Goal: Check status

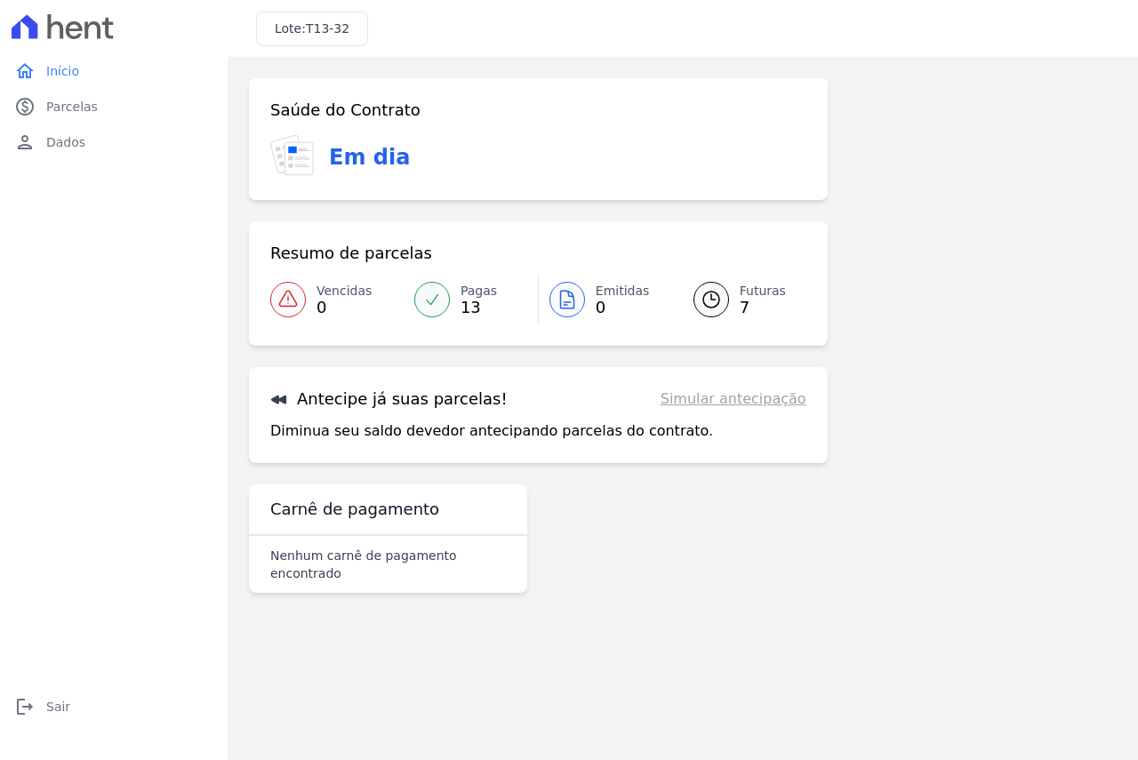
click at [553, 296] on div at bounding box center [567, 300] width 36 height 36
click at [704, 301] on icon at bounding box center [711, 299] width 21 height 21
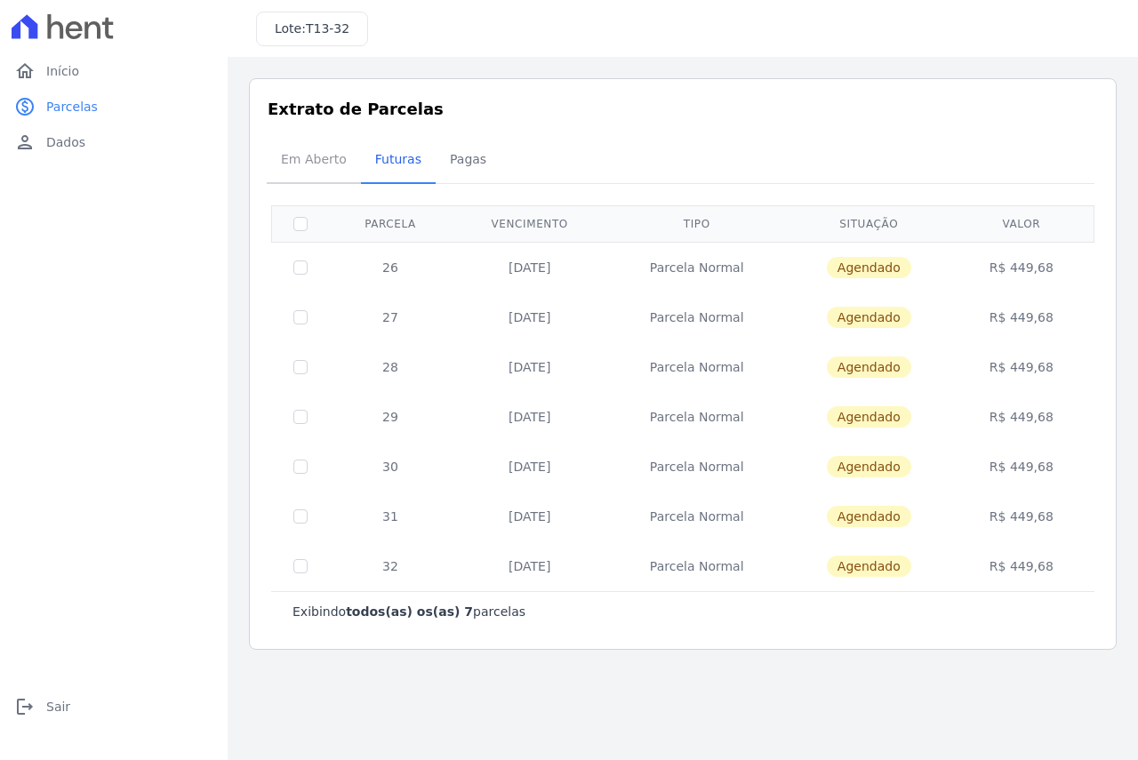
click at [320, 167] on span "Em Aberto" at bounding box center [313, 159] width 87 height 36
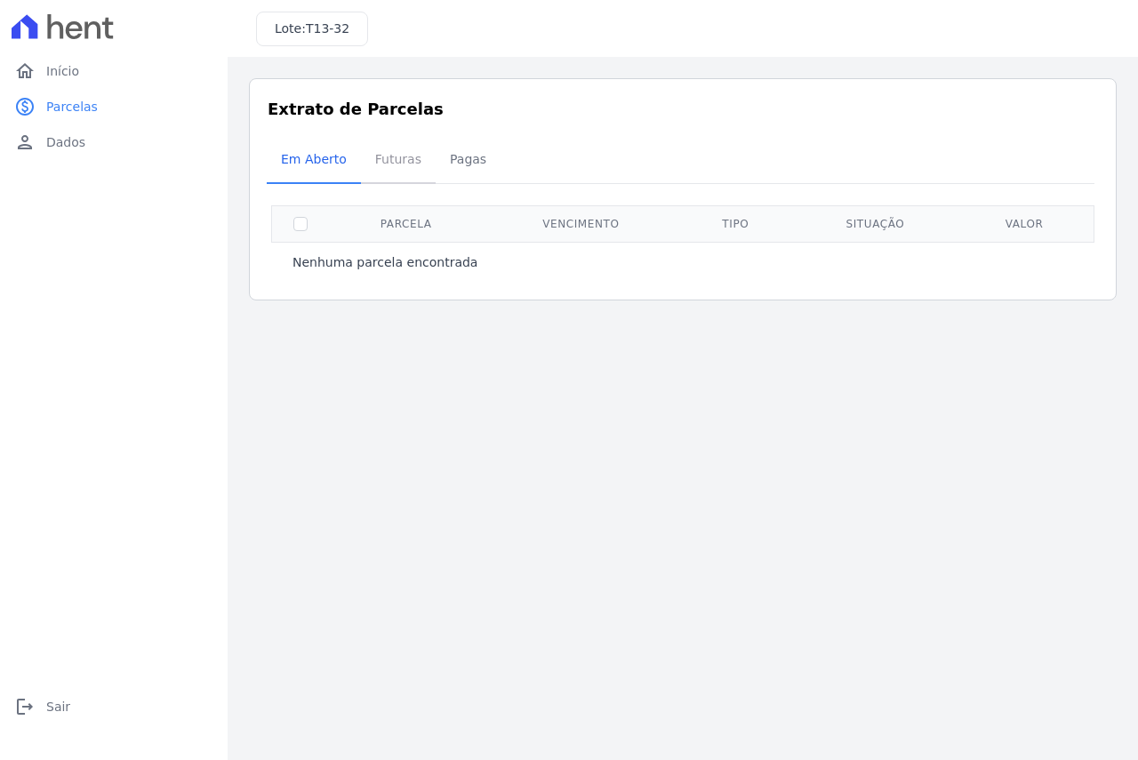
click at [388, 167] on span "Futuras" at bounding box center [399, 159] width 68 height 36
